Goal: Find specific page/section: Find specific page/section

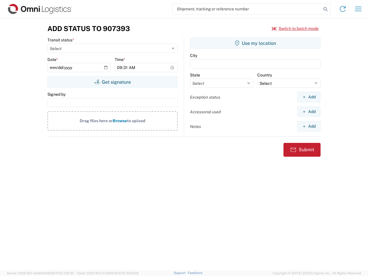
click at [247, 9] on input "search" at bounding box center [247, 8] width 149 height 11
click at [326, 9] on icon at bounding box center [326, 9] width 8 height 8
click at [343, 9] on icon at bounding box center [342, 8] width 9 height 9
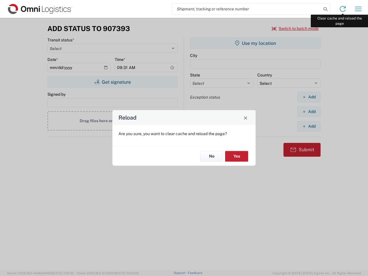
click at [359, 9] on div "Reload Are you sure, you want to clear cache and reload the page? No Yes" at bounding box center [184, 138] width 368 height 276
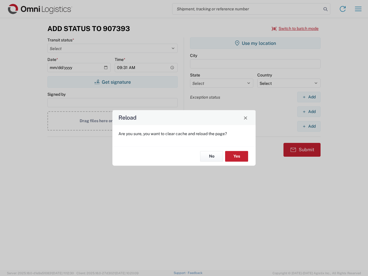
click at [296, 28] on div "Reload Are you sure, you want to clear cache and reload the page? No Yes" at bounding box center [184, 138] width 368 height 276
click at [113, 82] on div "Reload Are you sure, you want to clear cache and reload the page? No Yes" at bounding box center [184, 138] width 368 height 276
click at [256, 43] on div "Reload Are you sure, you want to clear cache and reload the page? No Yes" at bounding box center [184, 138] width 368 height 276
click at [309, 97] on div "Reload Are you sure, you want to clear cache and reload the page? No Yes" at bounding box center [184, 138] width 368 height 276
click at [309, 112] on div "Reload Are you sure, you want to clear cache and reload the page? No Yes" at bounding box center [184, 138] width 368 height 276
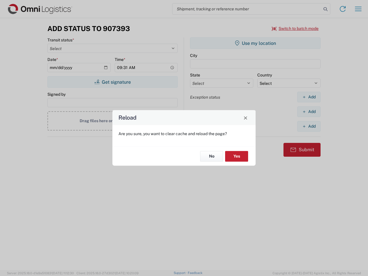
click at [309, 126] on div "Reload Are you sure, you want to clear cache and reload the page? No Yes" at bounding box center [184, 138] width 368 height 276
